Goal: Navigation & Orientation: Find specific page/section

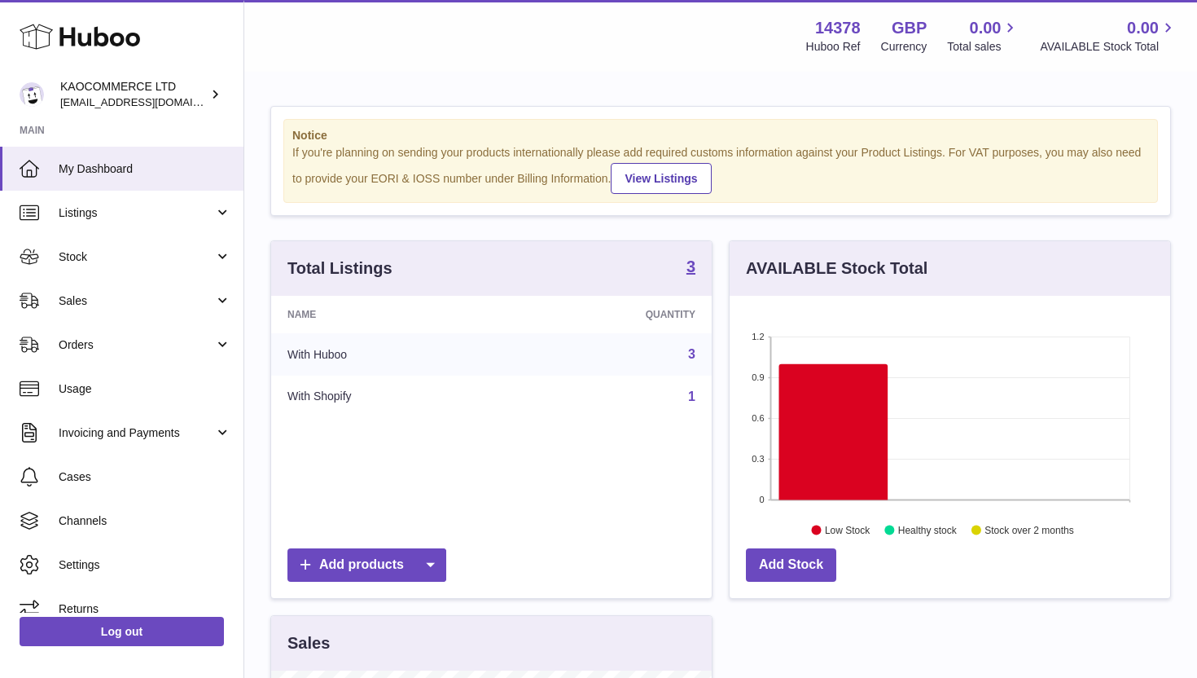
scroll to position [254, 441]
click at [90, 258] on span "Stock" at bounding box center [137, 256] width 156 height 15
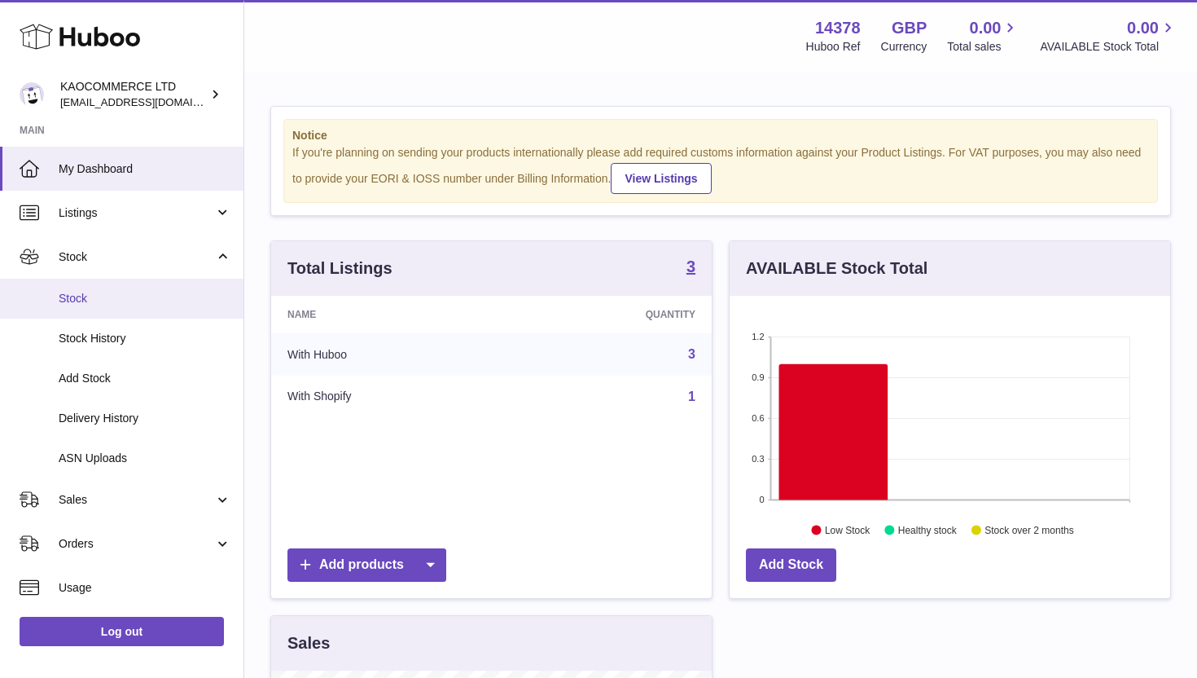
click at [93, 299] on span "Stock" at bounding box center [145, 298] width 173 height 15
